Goal: Information Seeking & Learning: Learn about a topic

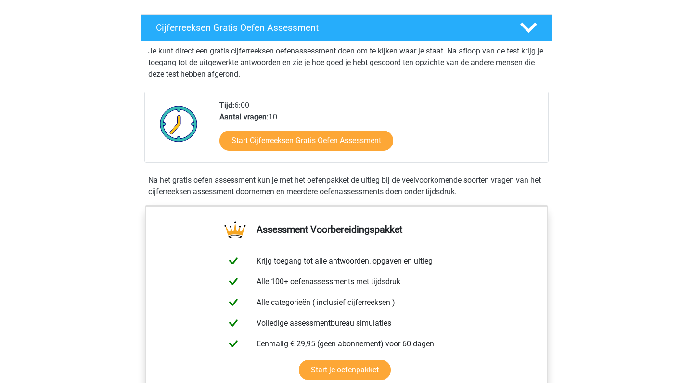
scroll to position [156, 0]
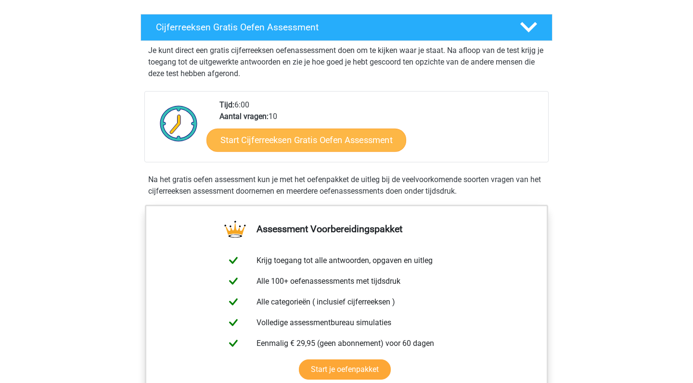
click at [332, 151] on link "Start Cijferreeksen Gratis Oefen Assessment" at bounding box center [307, 139] width 200 height 23
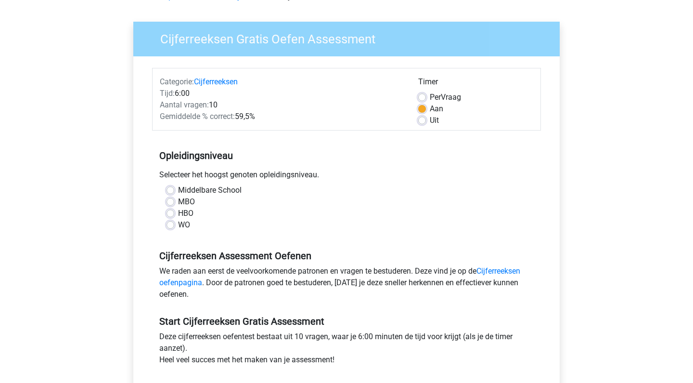
scroll to position [65, 0]
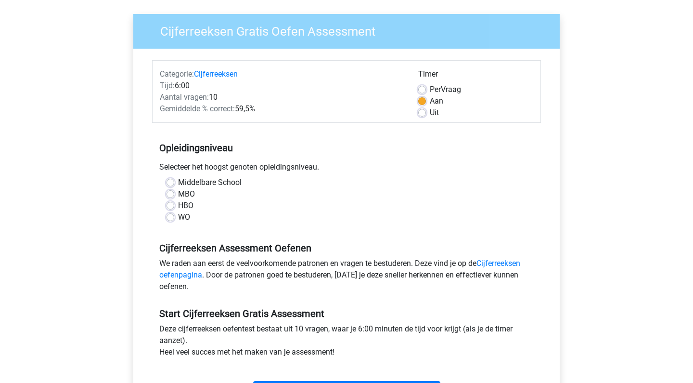
click at [178, 205] on label "HBO" at bounding box center [185, 206] width 15 height 12
click at [172, 205] on input "HBO" at bounding box center [171, 205] width 8 height 10
radio input "true"
click at [430, 115] on label "Uit" at bounding box center [434, 113] width 9 height 12
click at [423, 115] on input "Uit" at bounding box center [422, 112] width 8 height 10
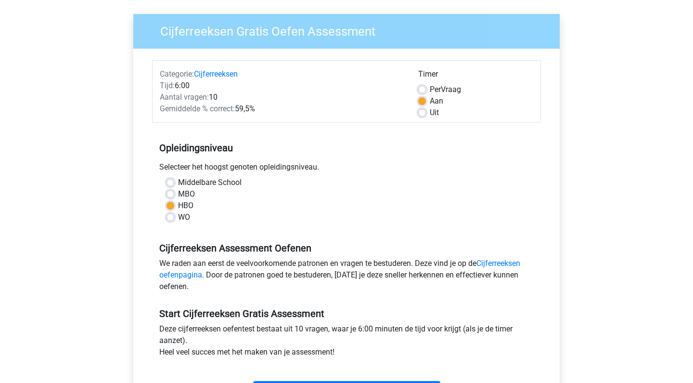
radio input "true"
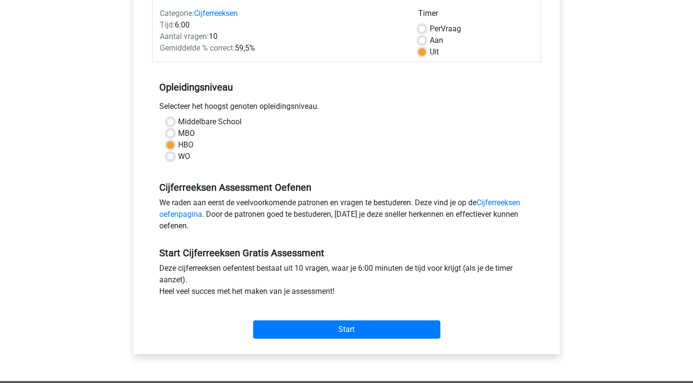
scroll to position [128, 0]
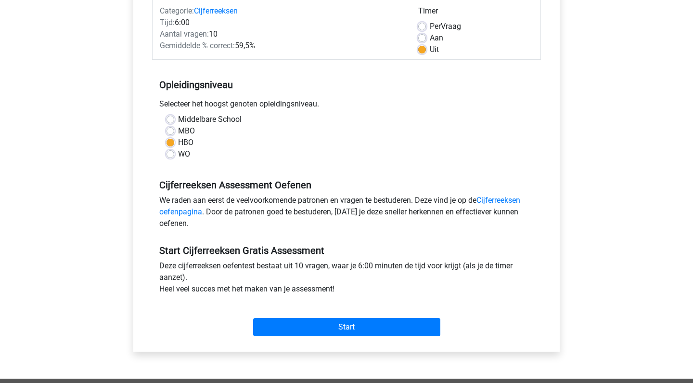
click at [178, 131] on label "MBO" at bounding box center [186, 131] width 17 height 12
click at [172, 131] on input "MBO" at bounding box center [171, 130] width 8 height 10
radio input "true"
click at [178, 141] on label "HBO" at bounding box center [185, 143] width 15 height 12
click at [170, 141] on input "HBO" at bounding box center [171, 142] width 8 height 10
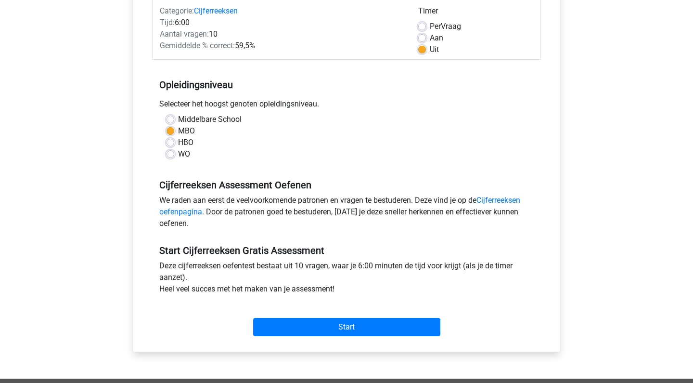
radio input "true"
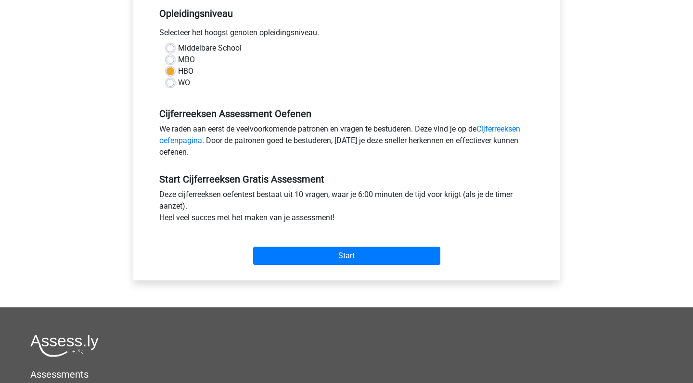
scroll to position [200, 0]
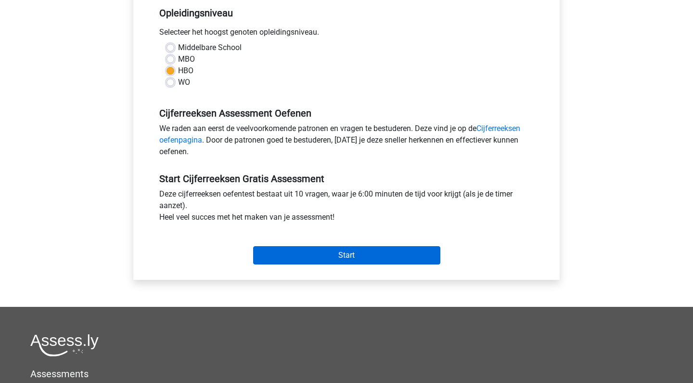
click at [299, 254] on input "Start" at bounding box center [346, 255] width 187 height 18
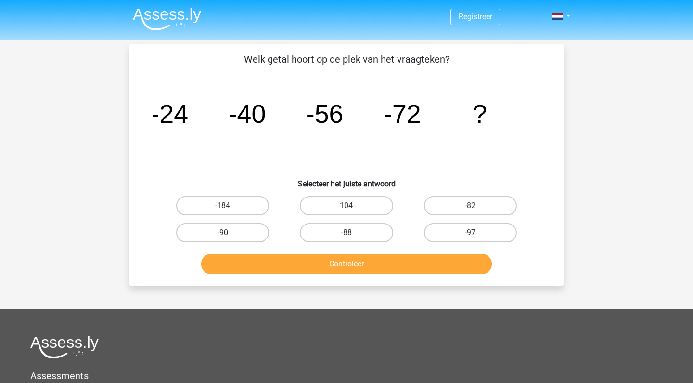
click at [251, 232] on label "-90" at bounding box center [222, 232] width 93 height 19
click at [229, 233] on input "-90" at bounding box center [226, 236] width 6 height 6
radio input "true"
click at [313, 269] on button "Controleer" at bounding box center [346, 264] width 291 height 20
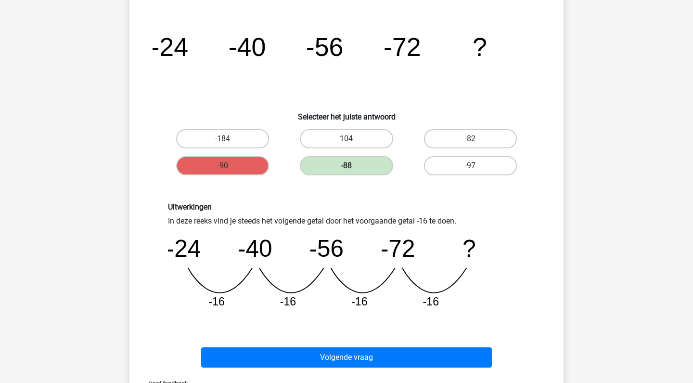
scroll to position [68, 0]
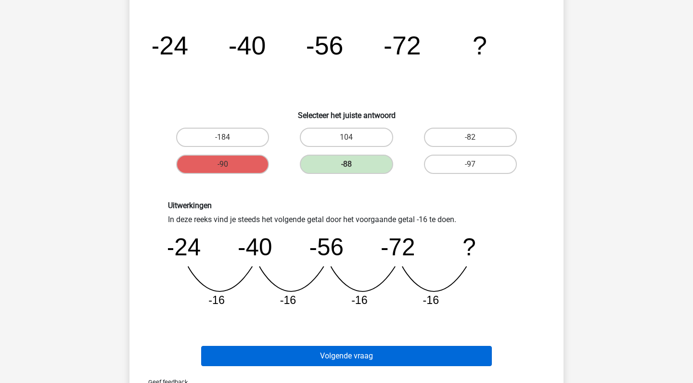
click at [396, 354] on button "Volgende vraag" at bounding box center [346, 356] width 291 height 20
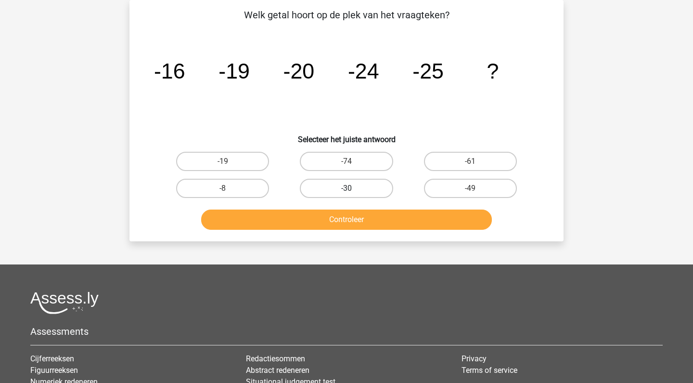
click at [369, 193] on label "-30" at bounding box center [346, 188] width 93 height 19
click at [353, 193] on input "-30" at bounding box center [350, 191] width 6 height 6
radio input "true"
click at [363, 223] on button "Controleer" at bounding box center [346, 219] width 291 height 20
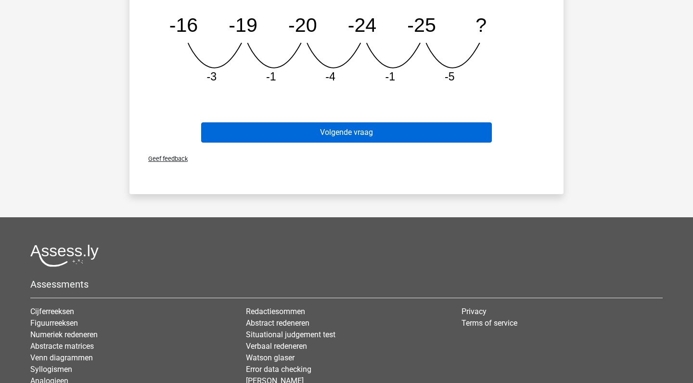
click at [384, 130] on button "Volgende vraag" at bounding box center [346, 132] width 291 height 20
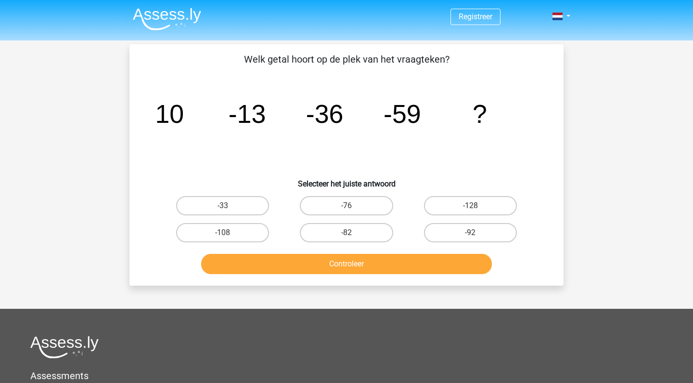
scroll to position [0, 0]
click at [374, 210] on label "-76" at bounding box center [346, 205] width 93 height 19
click at [353, 210] on input "-76" at bounding box center [350, 209] width 6 height 6
radio input "true"
click at [375, 262] on button "Controleer" at bounding box center [346, 264] width 291 height 20
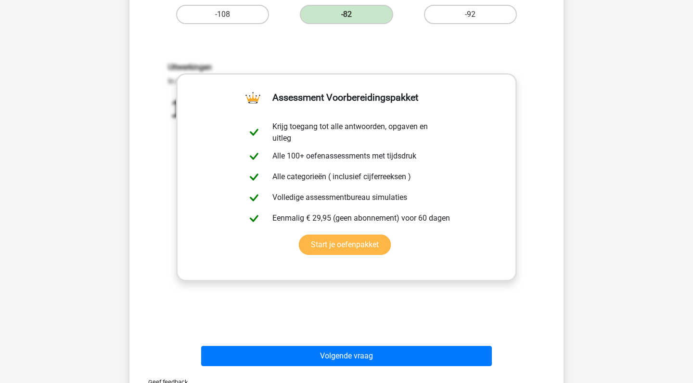
scroll to position [270, 0]
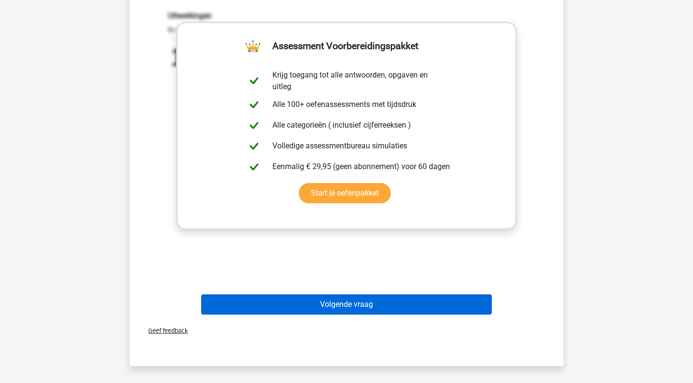
click at [364, 311] on button "Volgende vraag" at bounding box center [346, 304] width 291 height 20
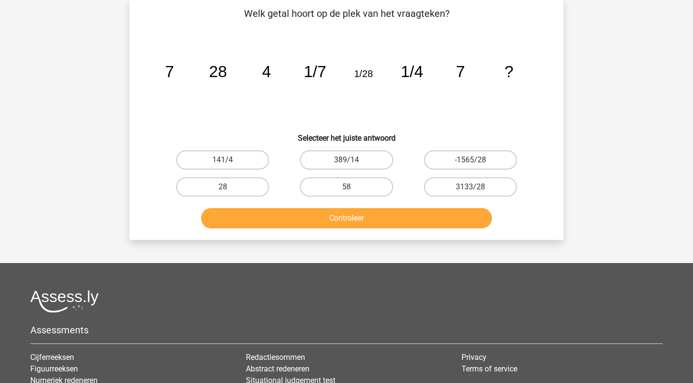
scroll to position [44, 0]
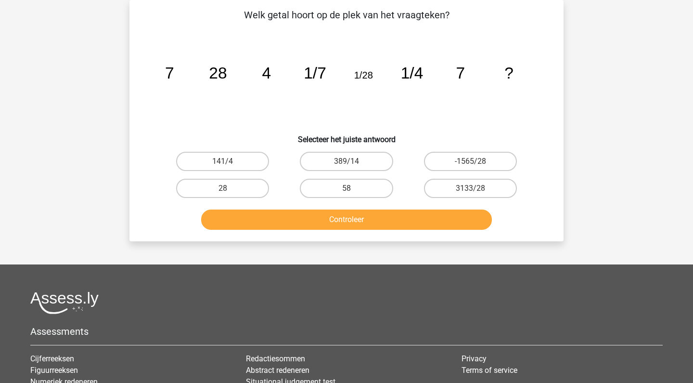
click at [235, 97] on icon "image/svg+xml 7 28 4 1/7 1/28 1/4 7 ?" at bounding box center [347, 78] width 388 height 97
click at [226, 183] on label "28" at bounding box center [222, 188] width 93 height 19
click at [226, 188] on input "28" at bounding box center [226, 191] width 6 height 6
radio input "true"
click at [268, 219] on button "Controleer" at bounding box center [346, 219] width 291 height 20
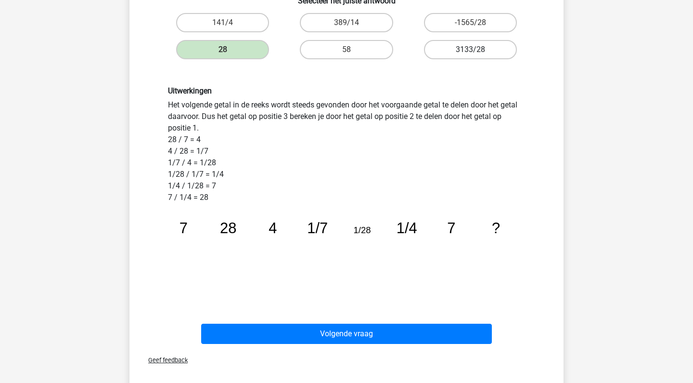
scroll to position [243, 0]
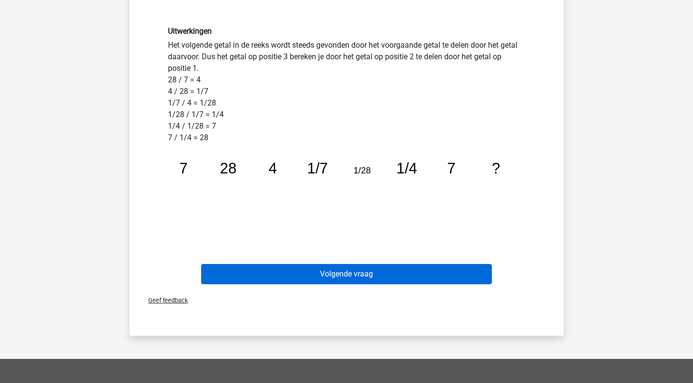
click at [382, 277] on button "Volgende vraag" at bounding box center [346, 274] width 291 height 20
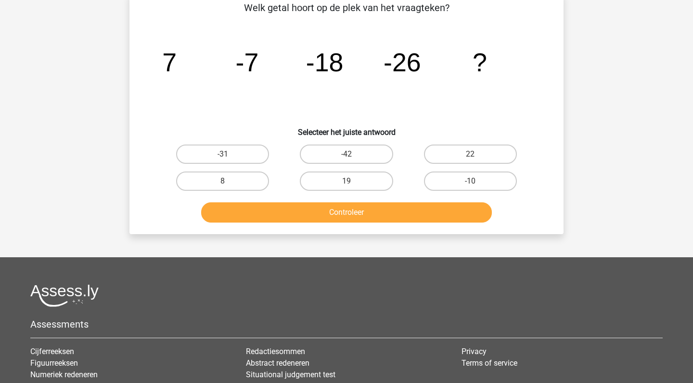
scroll to position [44, 0]
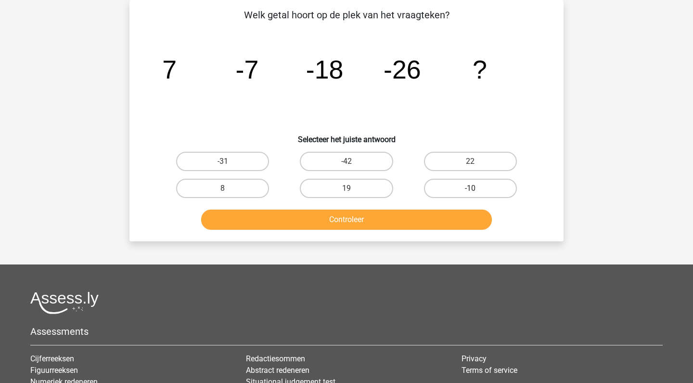
click at [462, 190] on label "-10" at bounding box center [470, 188] width 93 height 19
click at [470, 190] on input "-10" at bounding box center [473, 191] width 6 height 6
radio input "true"
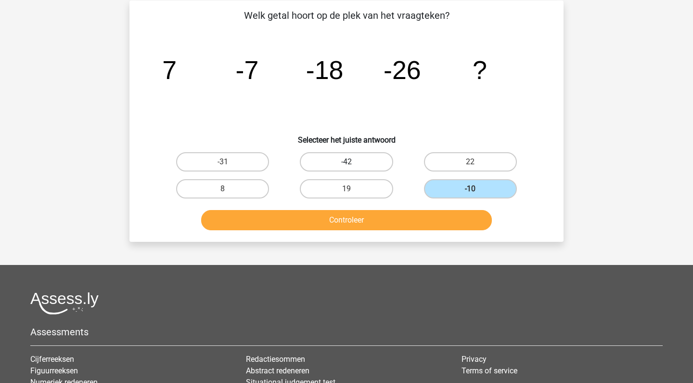
click at [365, 161] on label "-42" at bounding box center [346, 161] width 93 height 19
click at [353, 162] on input "-42" at bounding box center [350, 165] width 6 height 6
radio input "true"
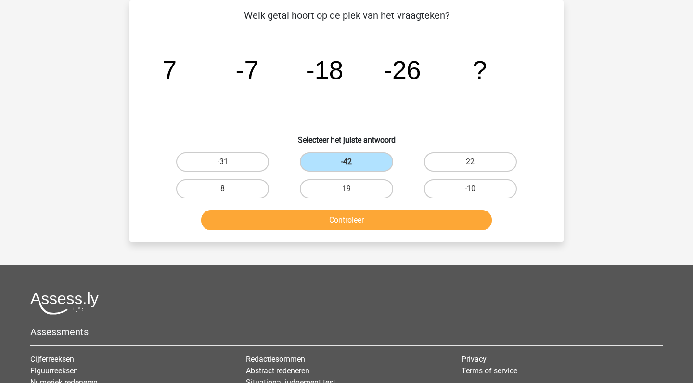
click at [316, 220] on button "Controleer" at bounding box center [346, 220] width 291 height 20
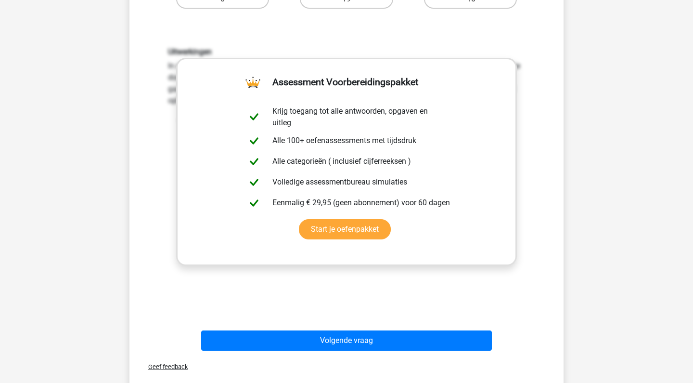
scroll to position [316, 0]
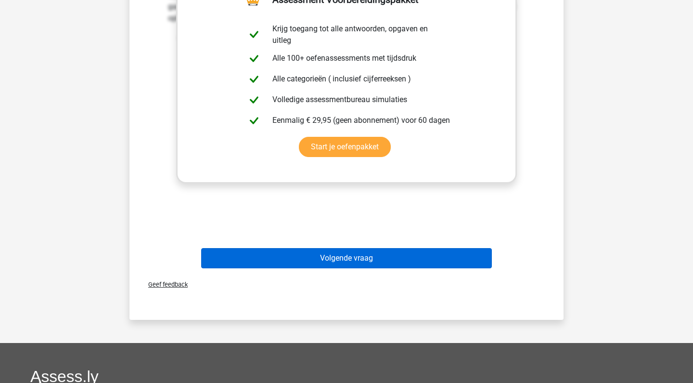
click at [326, 251] on button "Volgende vraag" at bounding box center [346, 258] width 291 height 20
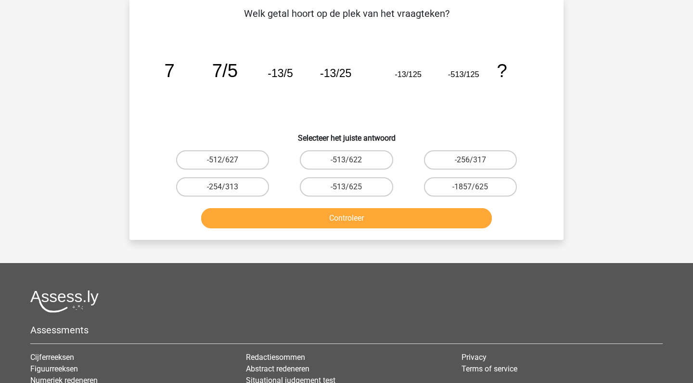
scroll to position [44, 0]
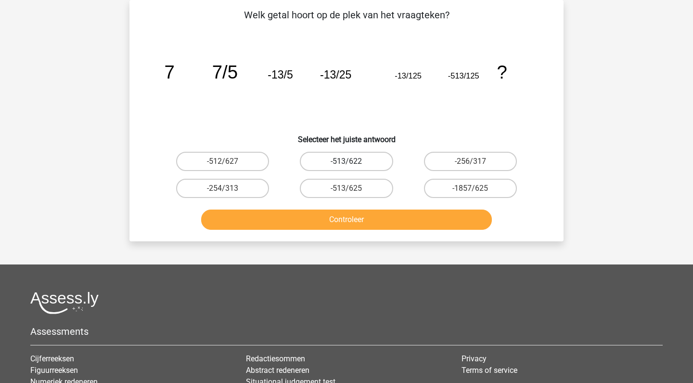
click at [371, 166] on label "-513/622" at bounding box center [346, 161] width 93 height 19
click at [353, 166] on input "-513/622" at bounding box center [350, 164] width 6 height 6
radio input "true"
click at [374, 203] on div "Controleer" at bounding box center [346, 218] width 403 height 32
click at [374, 218] on button "Controleer" at bounding box center [346, 219] width 291 height 20
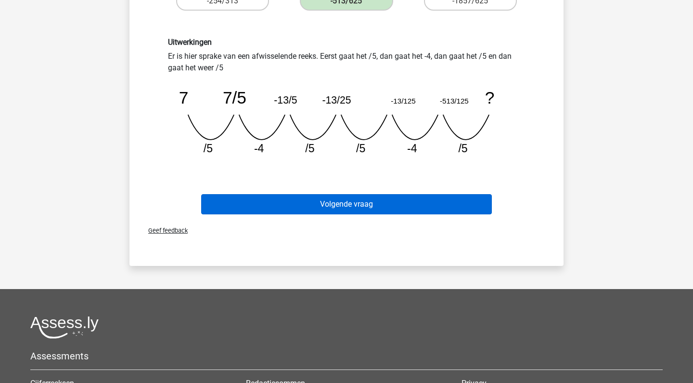
click at [383, 202] on button "Volgende vraag" at bounding box center [346, 204] width 291 height 20
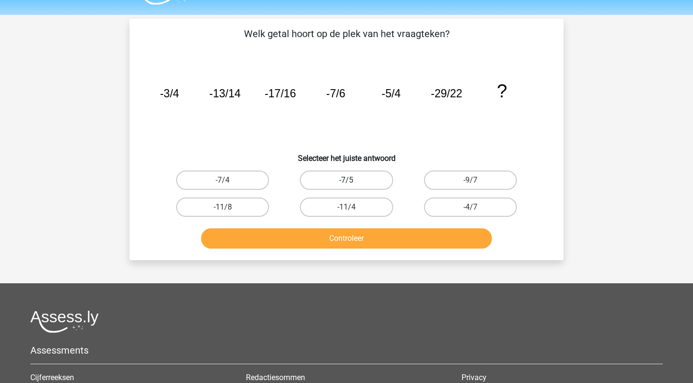
scroll to position [19, 0]
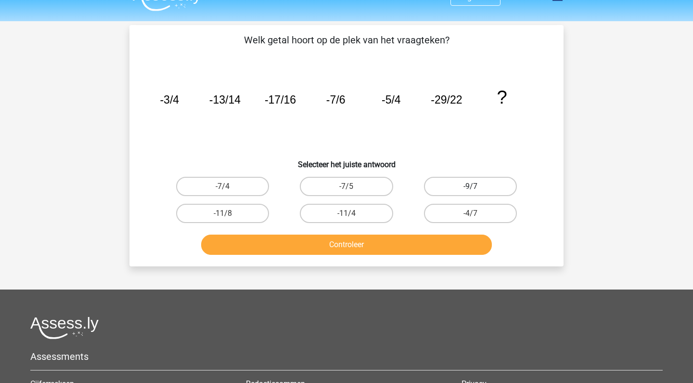
click at [489, 184] on label "-9/7" at bounding box center [470, 186] width 93 height 19
click at [477, 186] on input "-9/7" at bounding box center [473, 189] width 6 height 6
radio input "true"
click at [427, 245] on button "Controleer" at bounding box center [346, 244] width 291 height 20
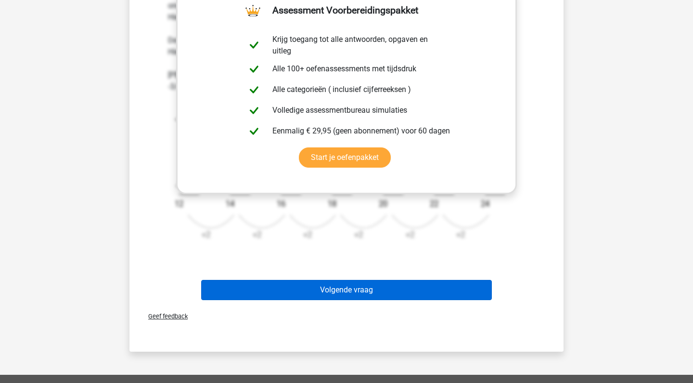
click at [362, 286] on button "Volgende vraag" at bounding box center [346, 290] width 291 height 20
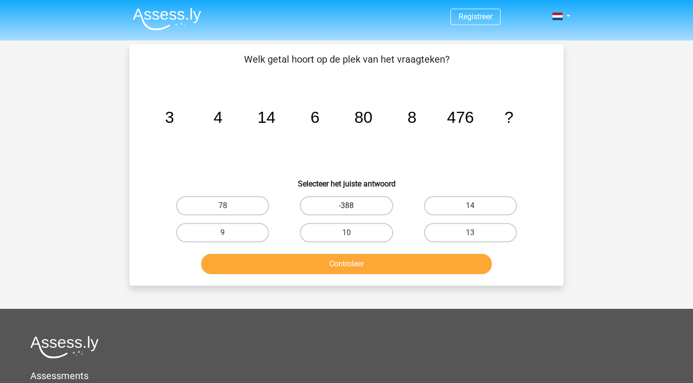
scroll to position [0, 0]
click at [264, 197] on label "78" at bounding box center [222, 205] width 93 height 19
click at [229, 206] on input "78" at bounding box center [226, 209] width 6 height 6
radio input "true"
click at [278, 281] on div "Welk getal hoort op de plek van het vraagteken? image/svg+xml 3 4 14 6 80 8 476…" at bounding box center [347, 164] width 434 height 241
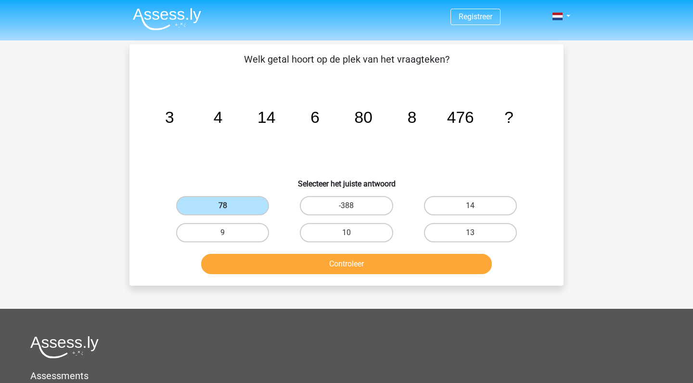
click at [286, 263] on button "Controleer" at bounding box center [346, 264] width 291 height 20
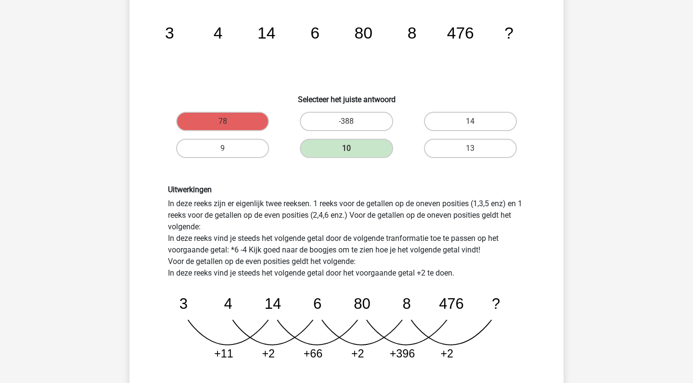
scroll to position [101, 0]
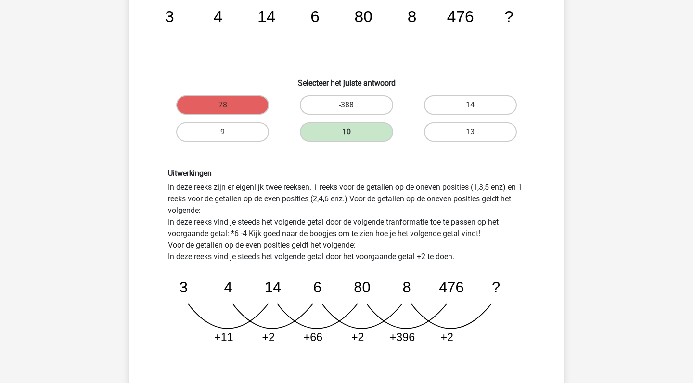
click at [173, 312] on icon "image/svg+xml 3 4 14 6 80 8 476 ? +11 +2 +66 +2 +396 +2" at bounding box center [346, 307] width 357 height 90
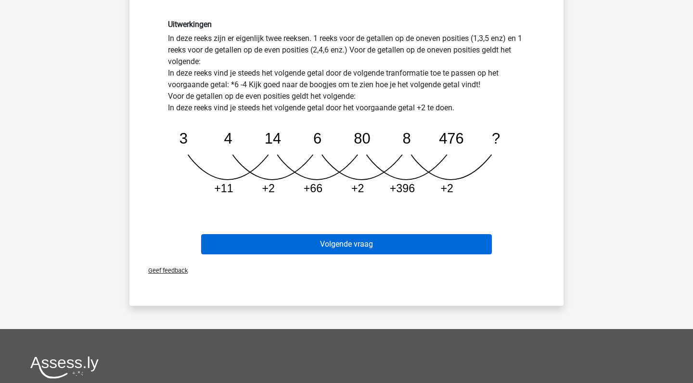
click at [393, 245] on button "Volgende vraag" at bounding box center [346, 244] width 291 height 20
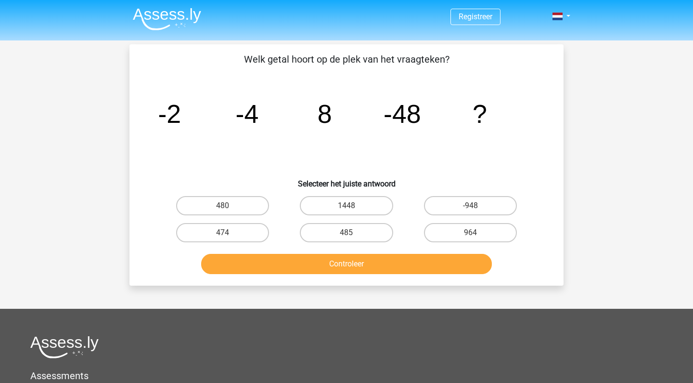
scroll to position [0, 0]
click at [322, 237] on label "485" at bounding box center [346, 232] width 93 height 19
click at [347, 237] on input "485" at bounding box center [350, 236] width 6 height 6
radio input "true"
click at [331, 258] on button "Controleer" at bounding box center [346, 264] width 291 height 20
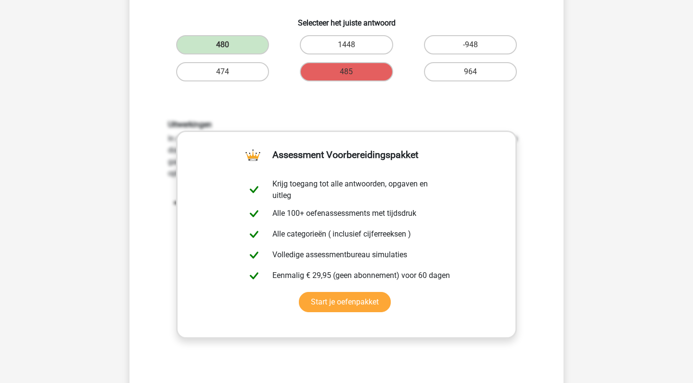
scroll to position [219, 0]
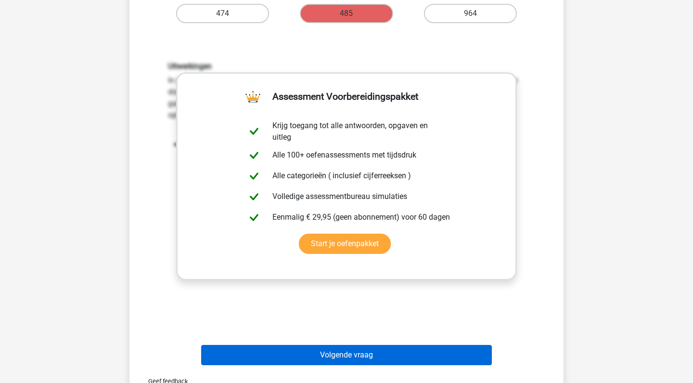
click at [328, 353] on button "Volgende vraag" at bounding box center [346, 355] width 291 height 20
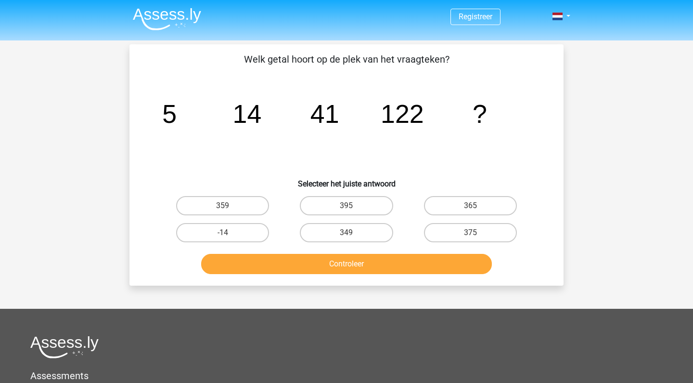
scroll to position [0, 0]
click at [371, 232] on label "349" at bounding box center [346, 232] width 93 height 19
click at [353, 233] on input "349" at bounding box center [350, 236] width 6 height 6
radio input "true"
click at [371, 262] on button "Controleer" at bounding box center [346, 264] width 291 height 20
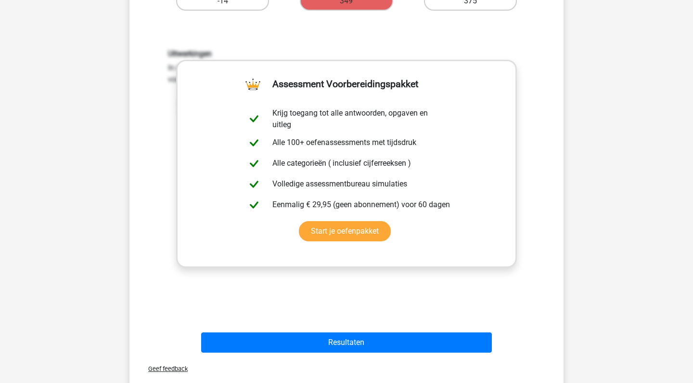
scroll to position [261, 0]
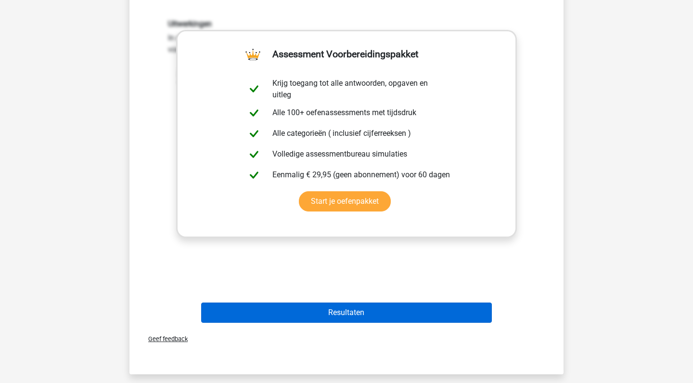
click at [376, 314] on button "Resultaten" at bounding box center [346, 312] width 291 height 20
